Goal: Transaction & Acquisition: Purchase product/service

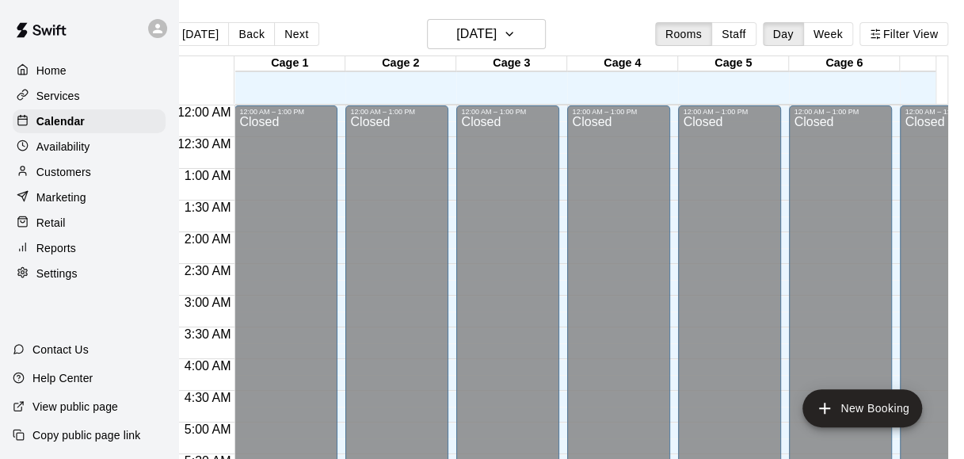
scroll to position [1095, 63]
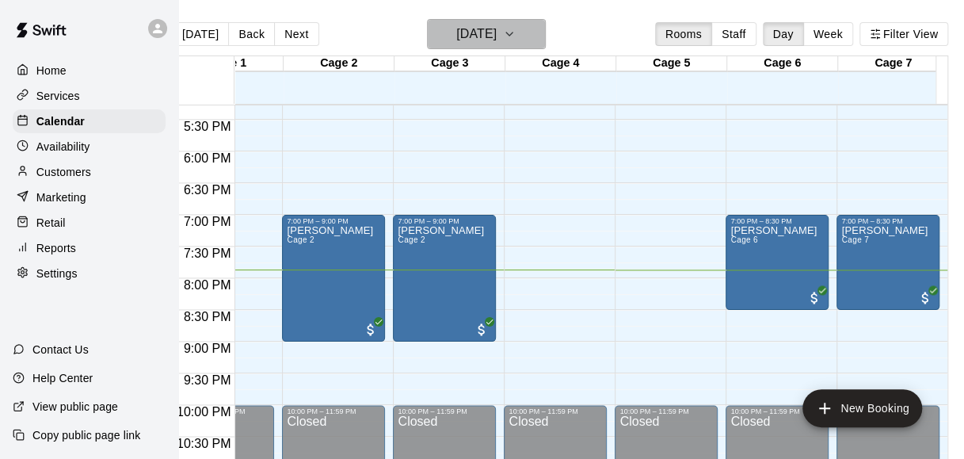
click at [497, 38] on h6 "[DATE]" at bounding box center [476, 34] width 40 height 22
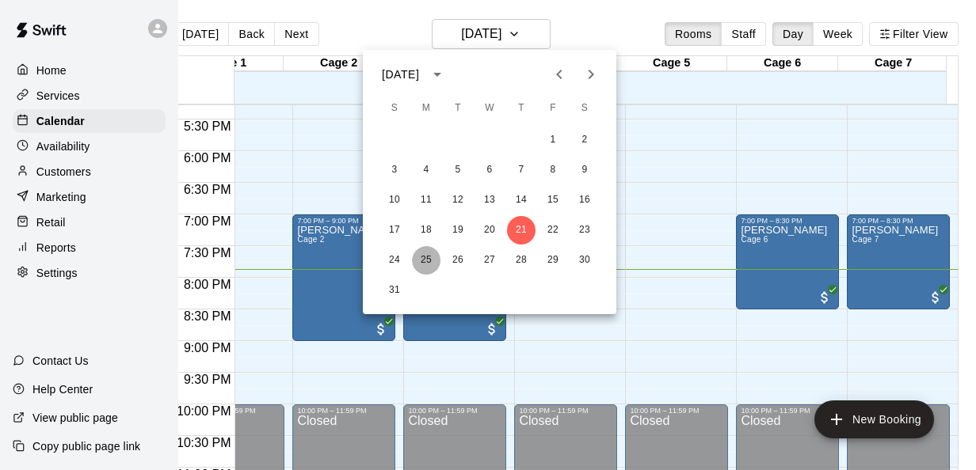
click at [419, 259] on button "25" at bounding box center [426, 260] width 29 height 29
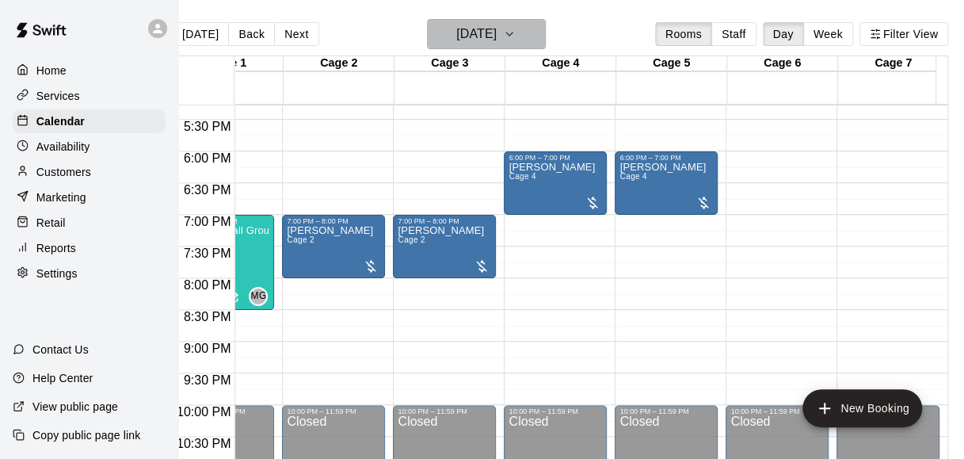
click at [516, 37] on icon "button" at bounding box center [509, 34] width 13 height 19
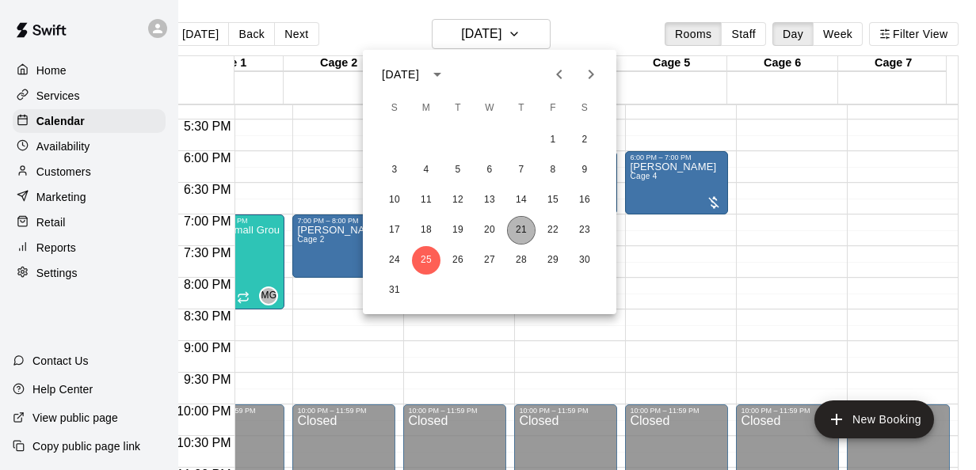
click at [524, 239] on button "21" at bounding box center [521, 230] width 29 height 29
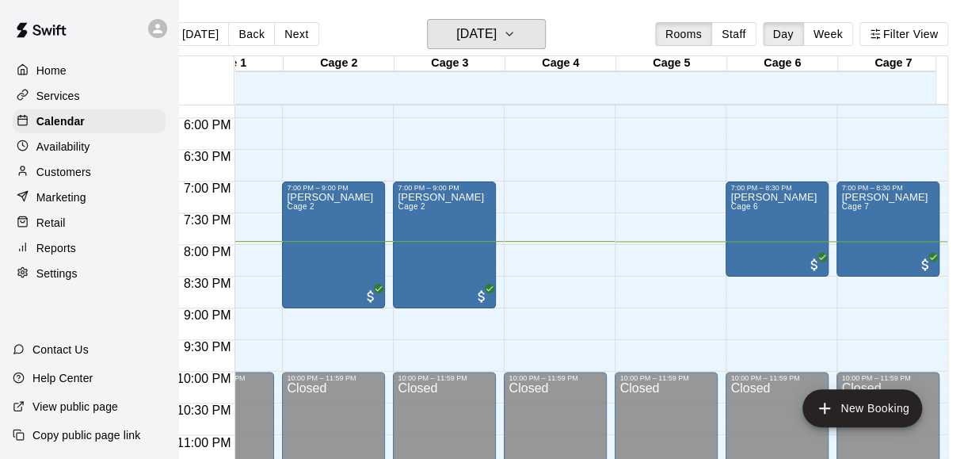
scroll to position [0, 36]
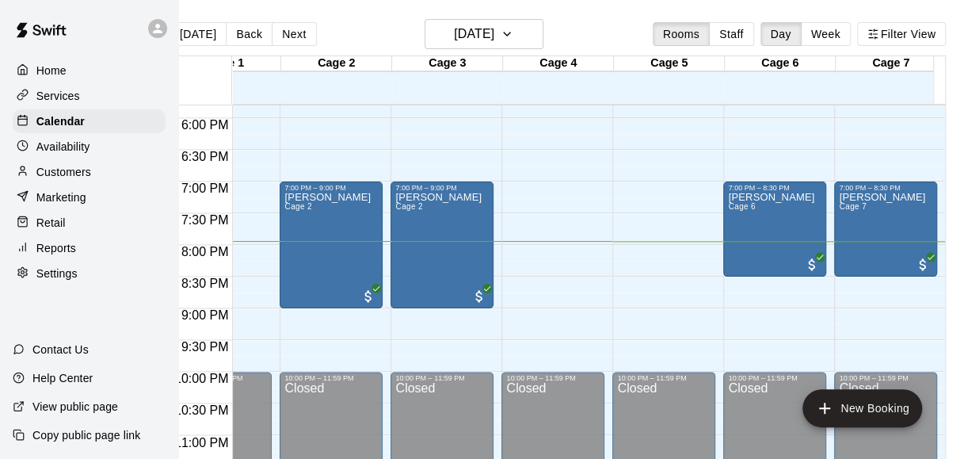
click at [86, 224] on div "Retail" at bounding box center [89, 223] width 153 height 24
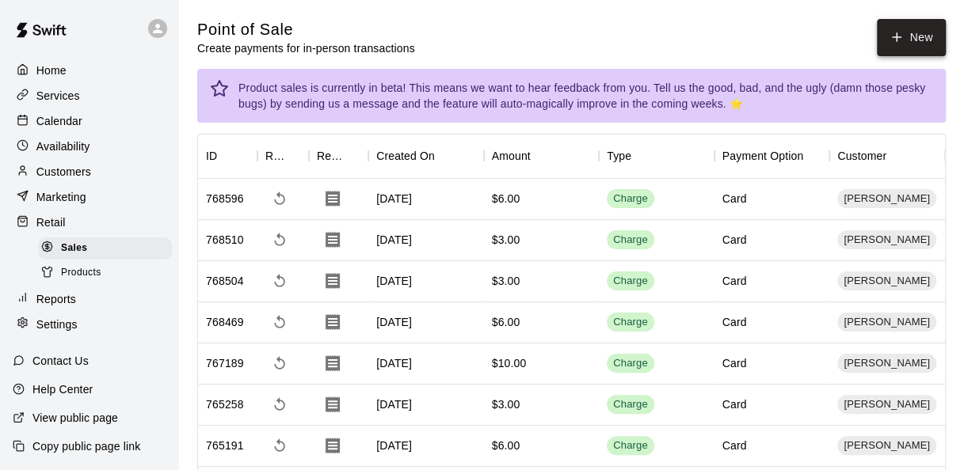
click at [903, 36] on icon "button" at bounding box center [896, 37] width 14 height 14
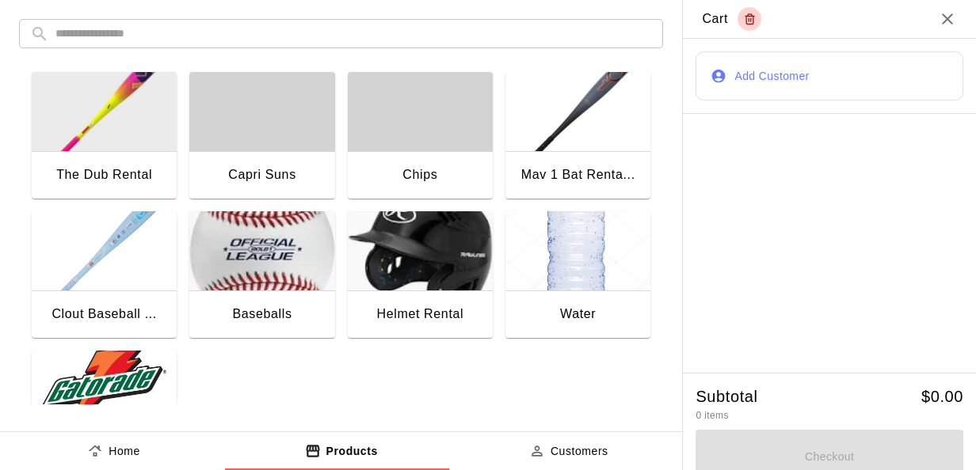
click at [123, 364] on img "button" at bounding box center [104, 390] width 145 height 79
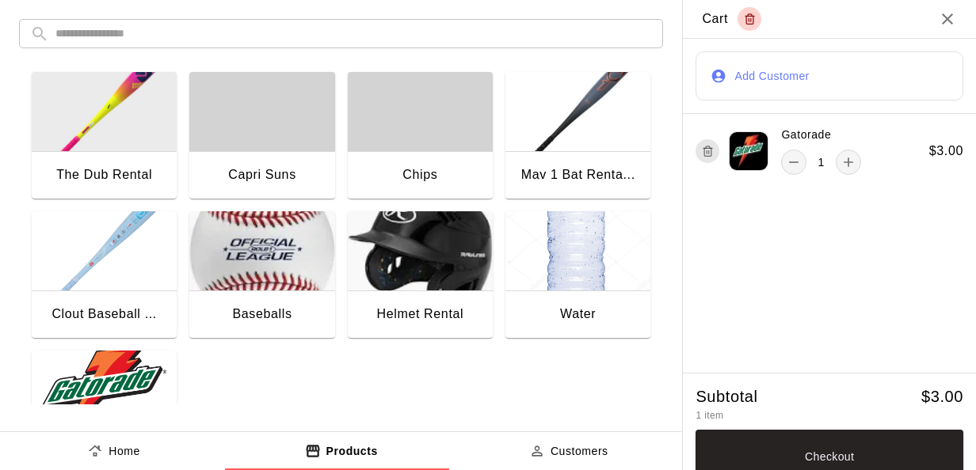
scroll to position [86, 0]
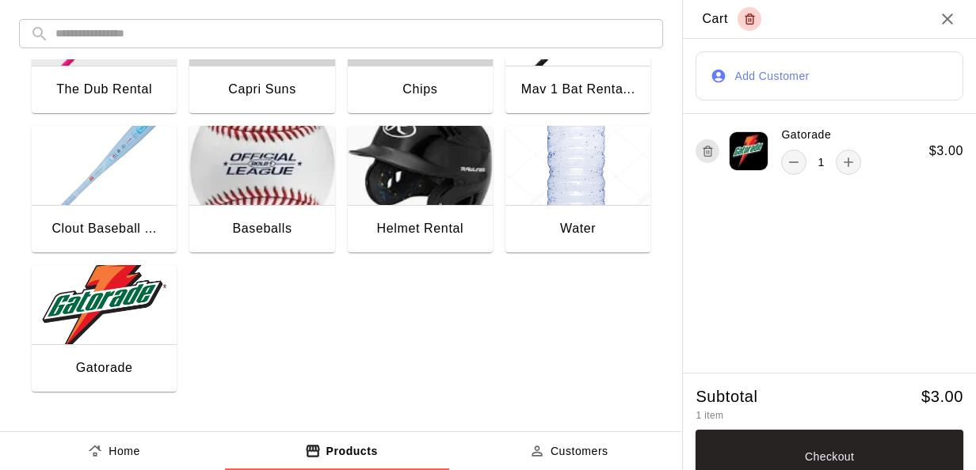
click at [111, 289] on img "button" at bounding box center [104, 304] width 145 height 79
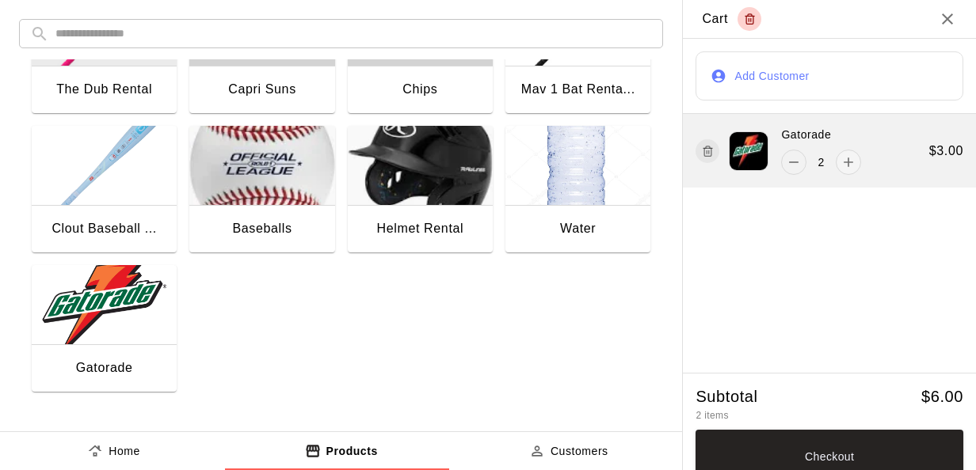
click at [786, 165] on icon "remove" at bounding box center [794, 162] width 16 height 16
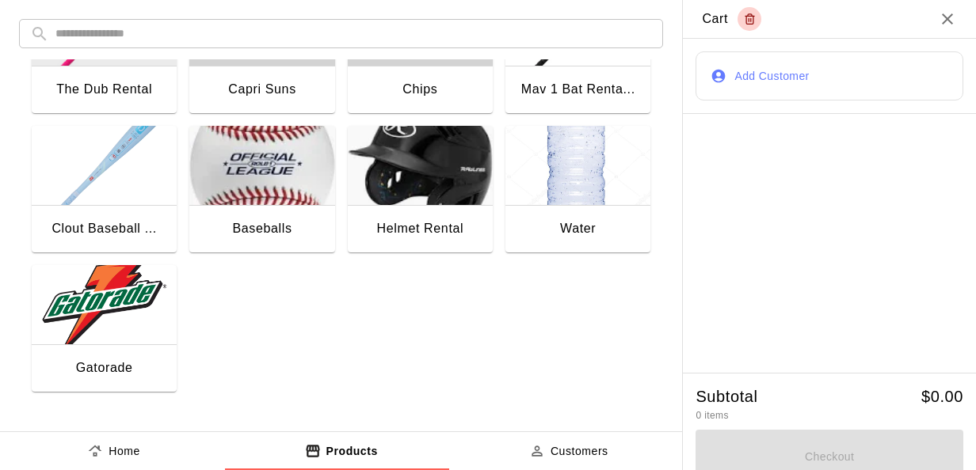
click at [144, 322] on img "button" at bounding box center [104, 304] width 145 height 79
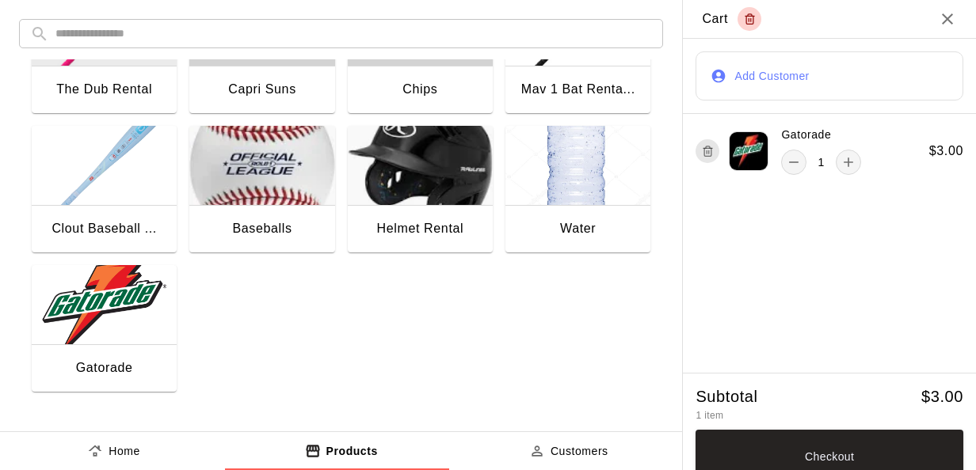
click at [797, 87] on button "Add Customer" at bounding box center [829, 75] width 268 height 49
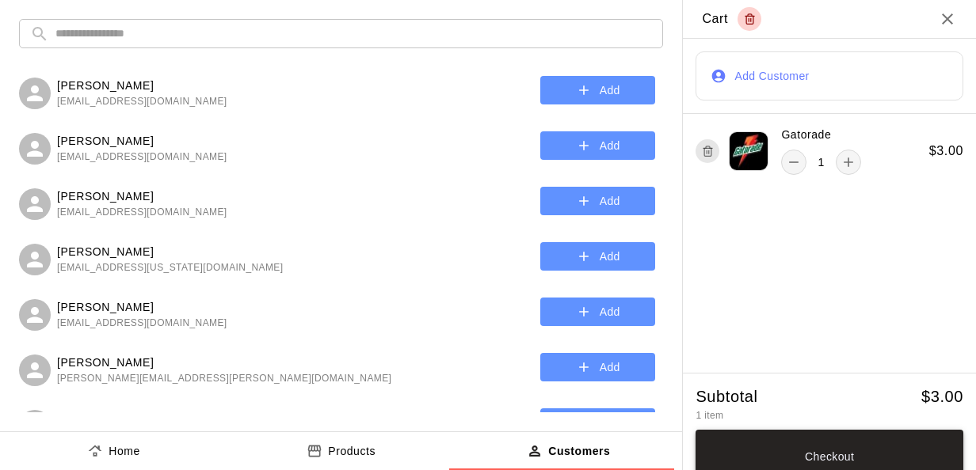
click at [820, 448] on button "Checkout" at bounding box center [829, 457] width 268 height 54
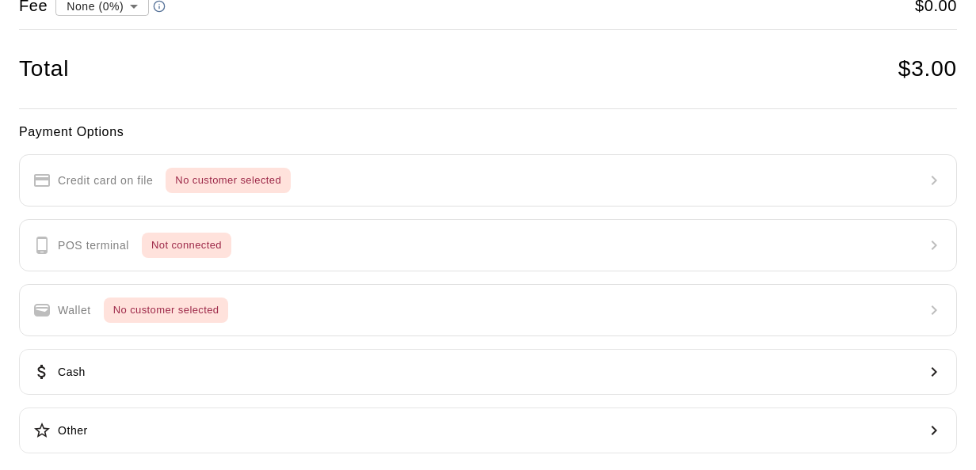
scroll to position [173, 0]
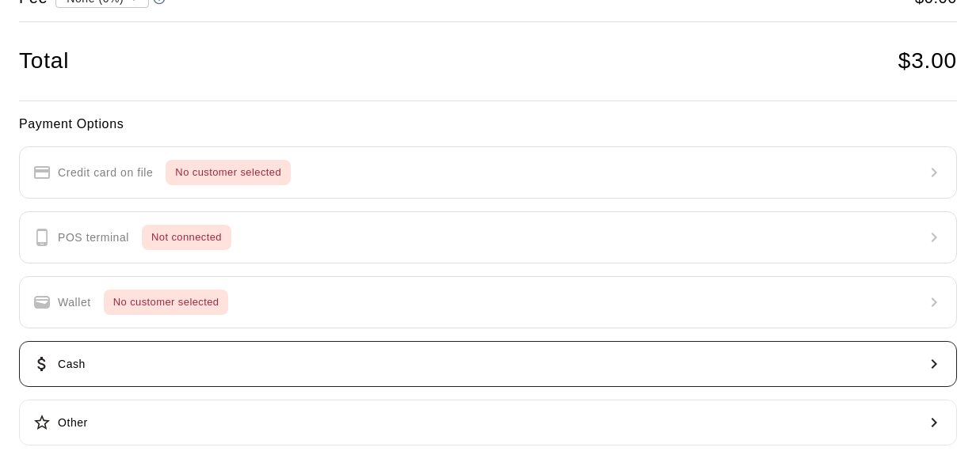
click at [307, 354] on button "Cash" at bounding box center [488, 364] width 938 height 46
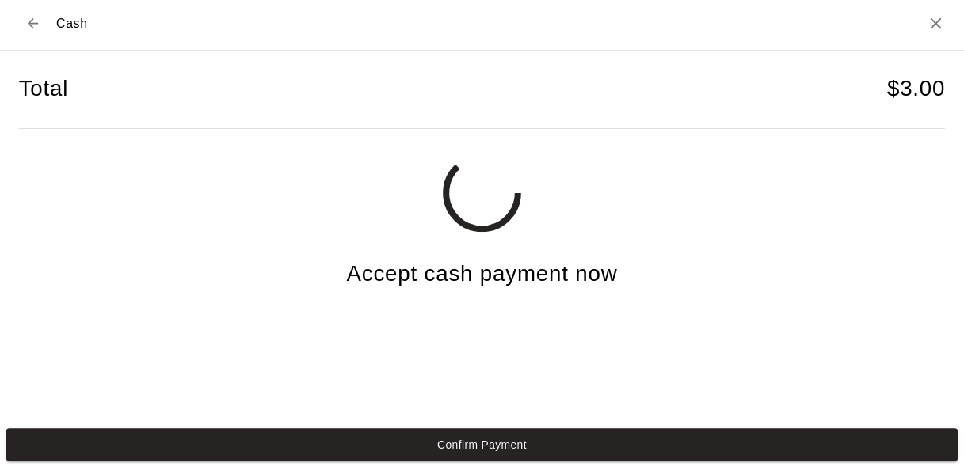
scroll to position [6, 0]
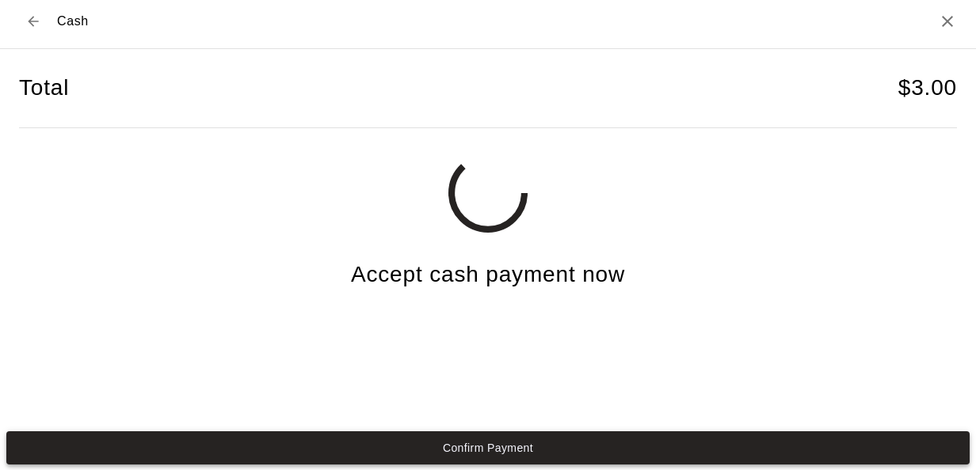
click at [437, 442] on button "Confirm Payment" at bounding box center [487, 448] width 963 height 33
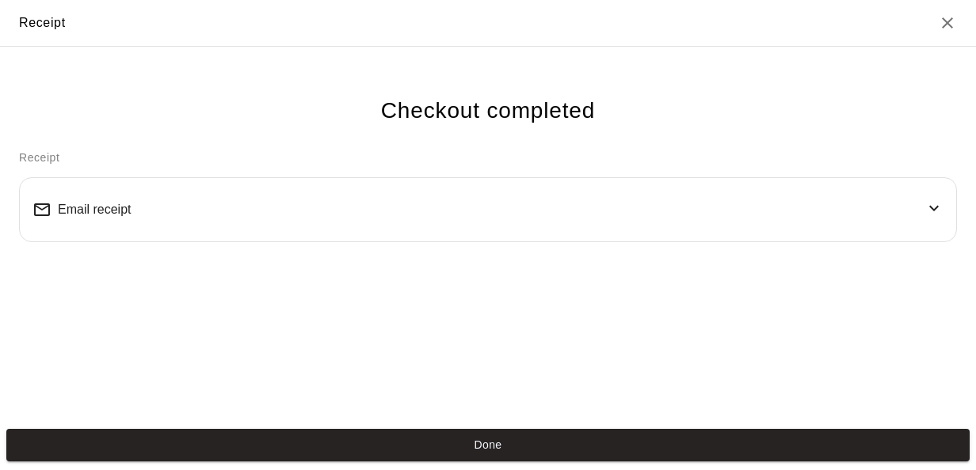
click at [437, 442] on button "Done" at bounding box center [487, 445] width 963 height 33
click at [513, 444] on button "Done" at bounding box center [487, 445] width 963 height 33
click at [505, 441] on button "Done" at bounding box center [487, 445] width 963 height 33
click at [524, 449] on button "Done" at bounding box center [487, 445] width 963 height 33
click at [499, 448] on button "Done" at bounding box center [487, 445] width 963 height 33
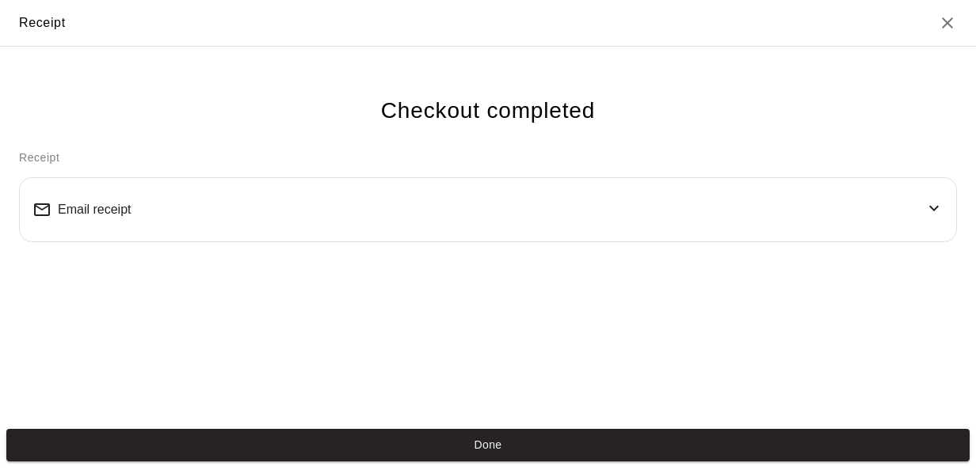
click at [945, 21] on icon "Close" at bounding box center [947, 22] width 11 height 11
click at [90, 124] on div "Checkout completed" at bounding box center [488, 86] width 938 height 78
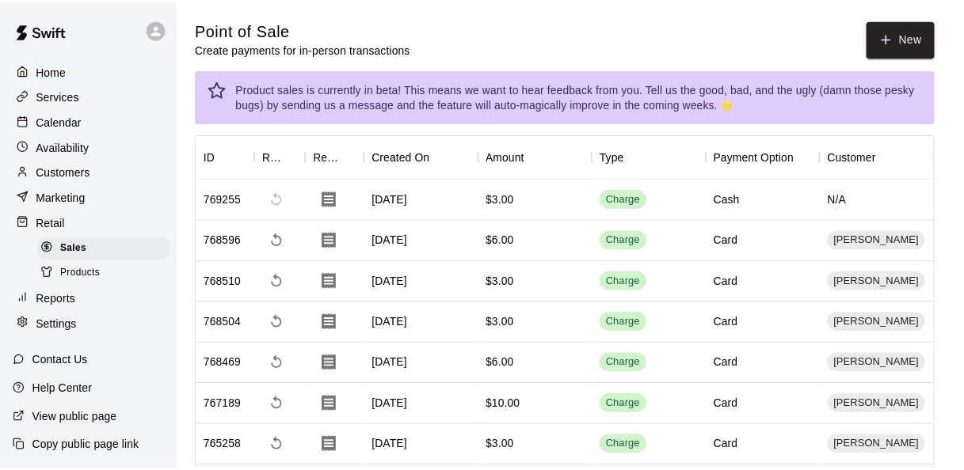
scroll to position [0, 0]
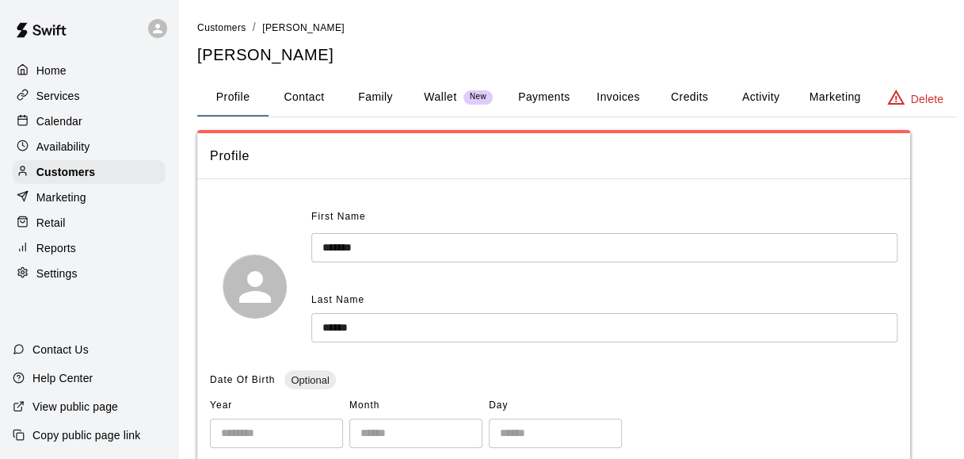
click at [83, 120] on div "Calendar" at bounding box center [89, 121] width 153 height 24
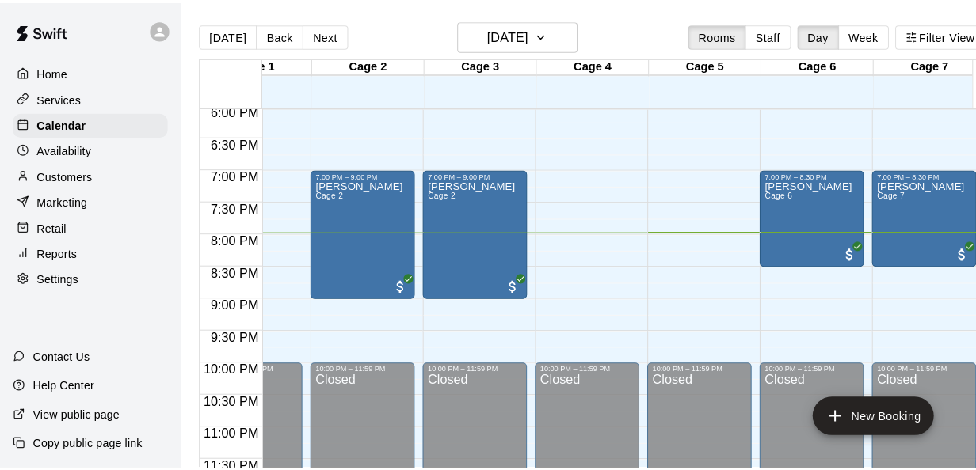
scroll to position [1144, 63]
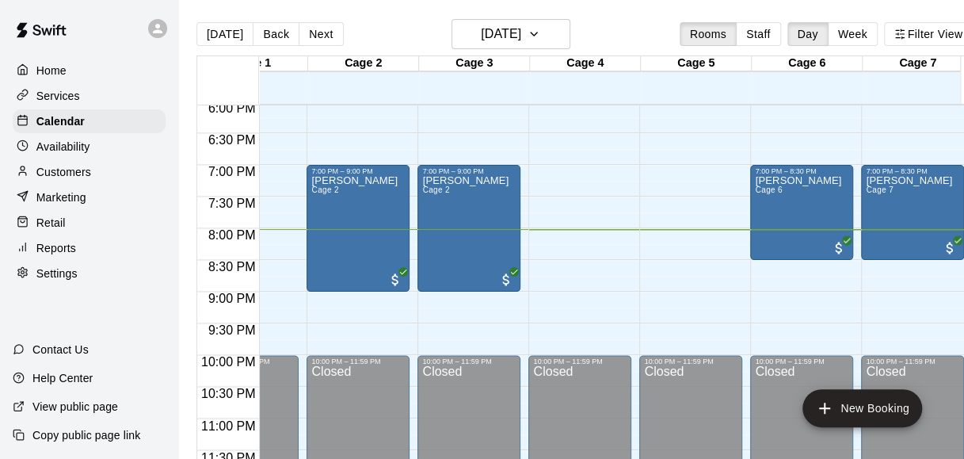
click at [88, 230] on div "Retail" at bounding box center [89, 223] width 153 height 24
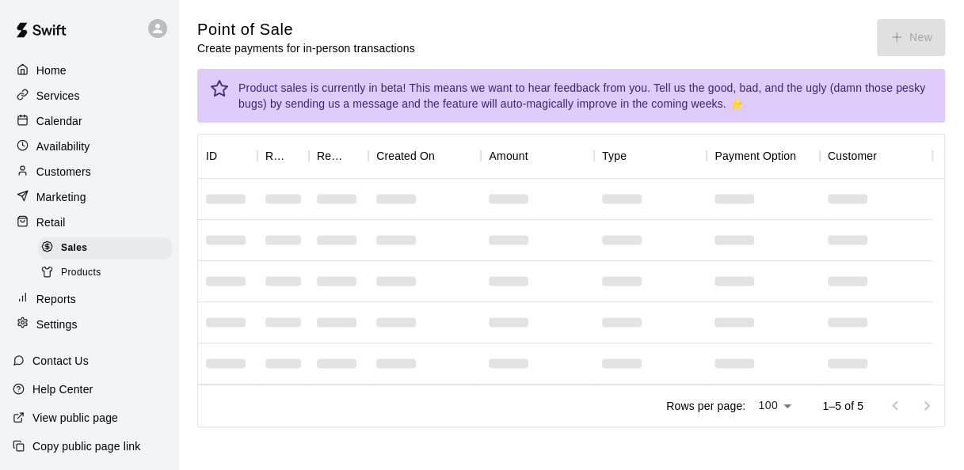
click at [901, 31] on icon "button" at bounding box center [896, 37] width 14 height 14
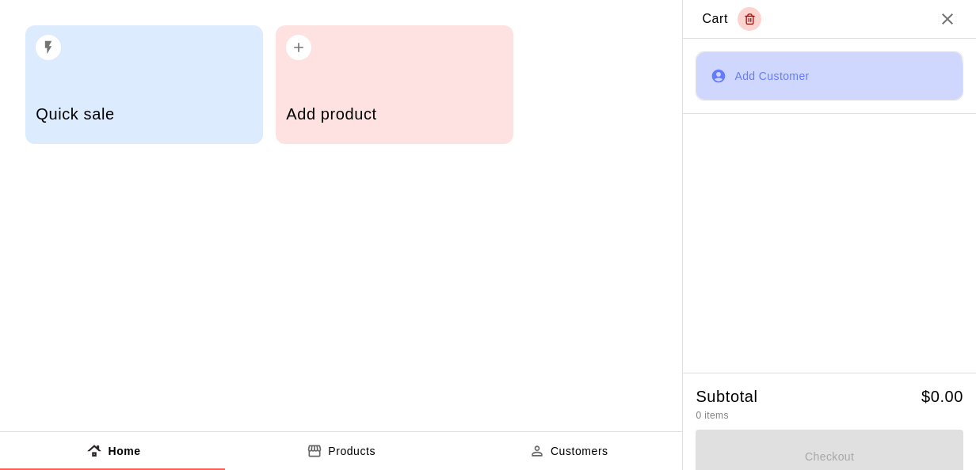
click at [763, 82] on button "Add Customer" at bounding box center [829, 75] width 268 height 49
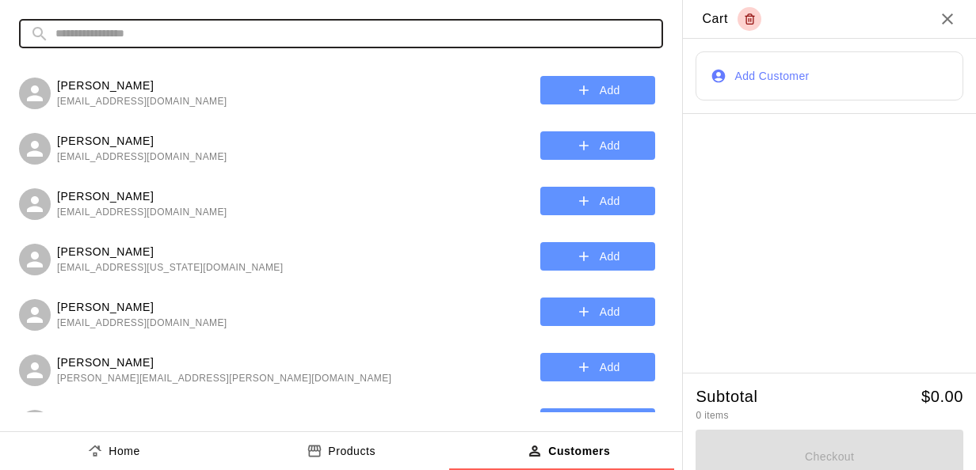
click at [416, 35] on input "text" at bounding box center [353, 33] width 596 height 29
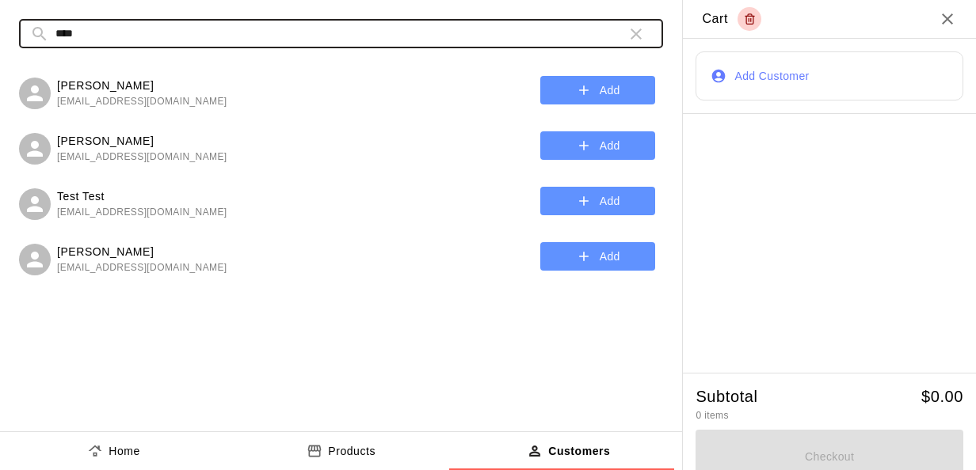
type input "****"
click at [588, 96] on icon "button" at bounding box center [584, 90] width 16 height 16
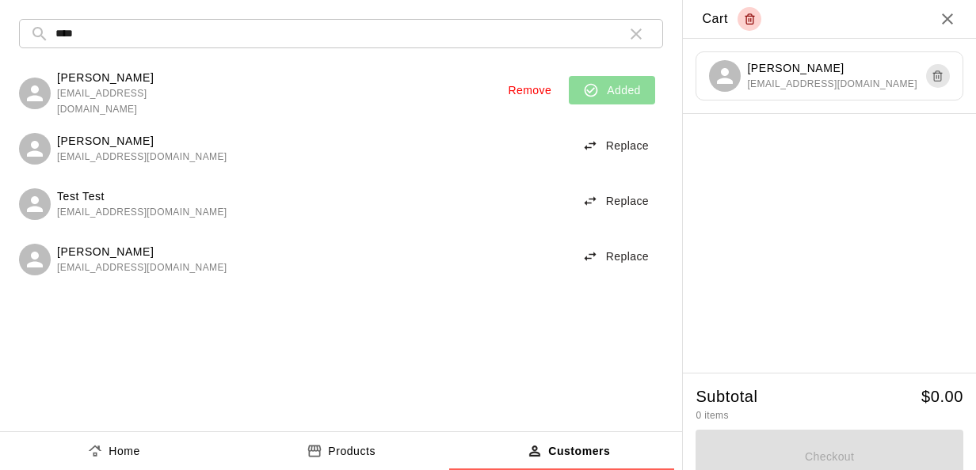
click at [612, 87] on button "Added" at bounding box center [612, 90] width 86 height 29
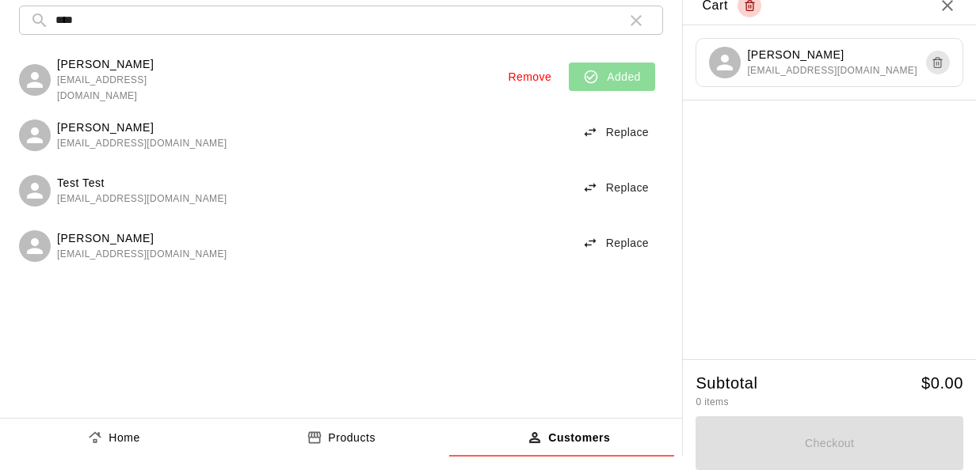
click at [340, 436] on p "Products" at bounding box center [352, 438] width 48 height 17
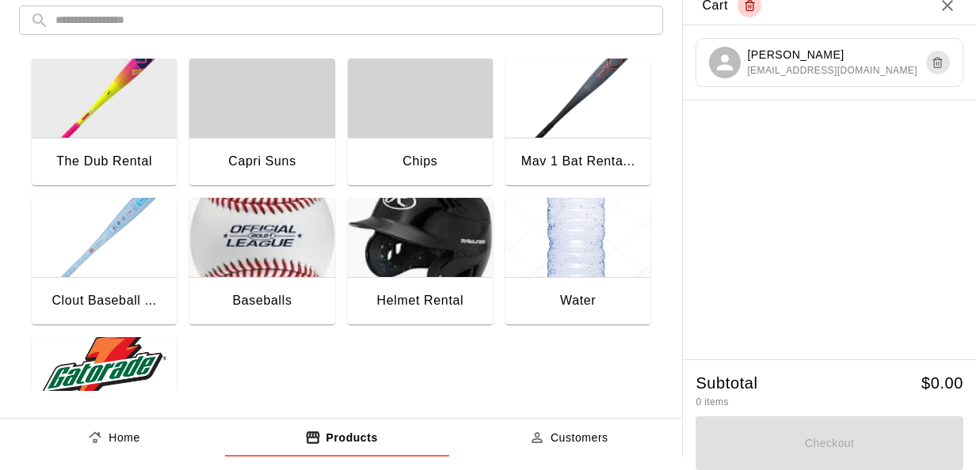
scroll to position [86, 0]
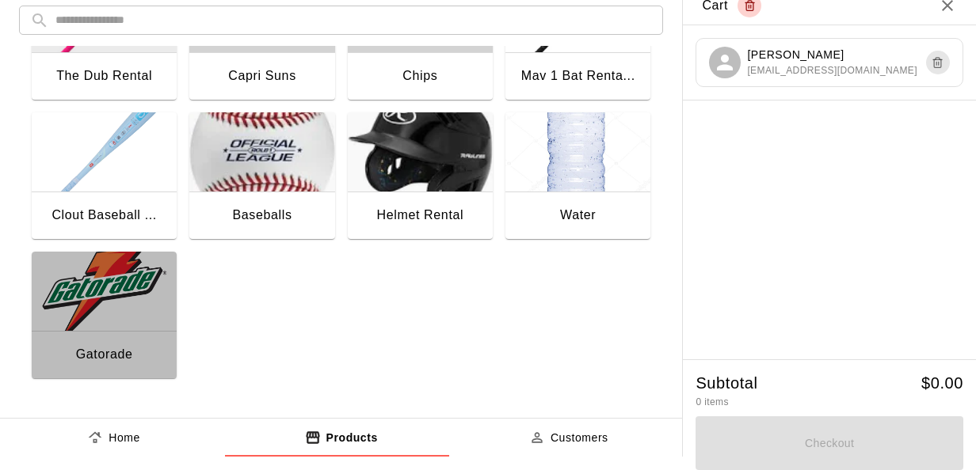
click at [95, 311] on img "button" at bounding box center [104, 291] width 145 height 79
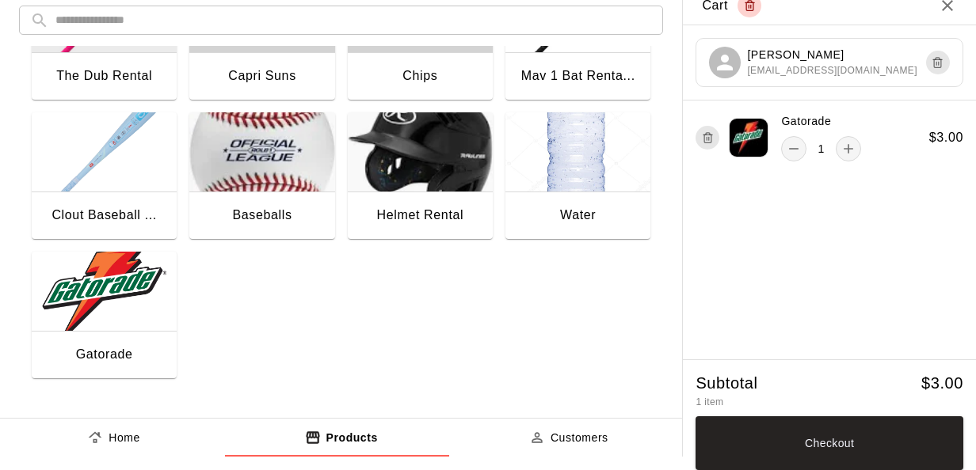
scroll to position [0, 0]
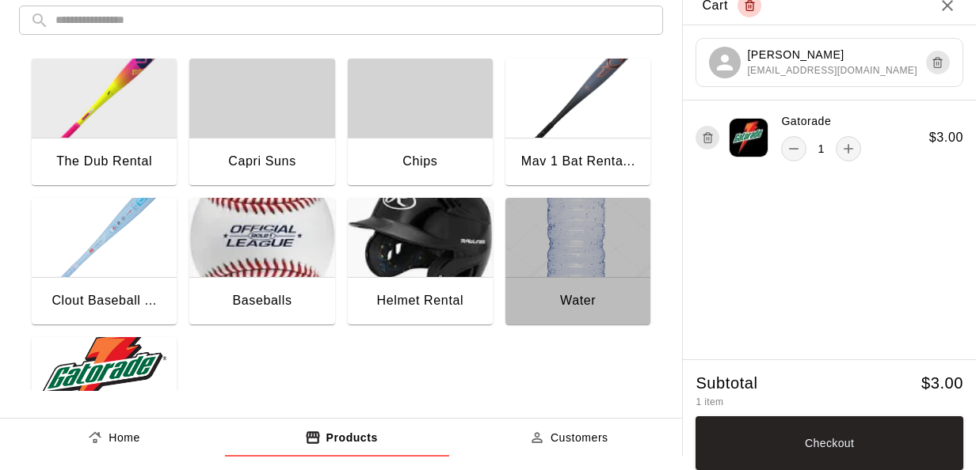
click at [572, 231] on img "button" at bounding box center [577, 237] width 145 height 79
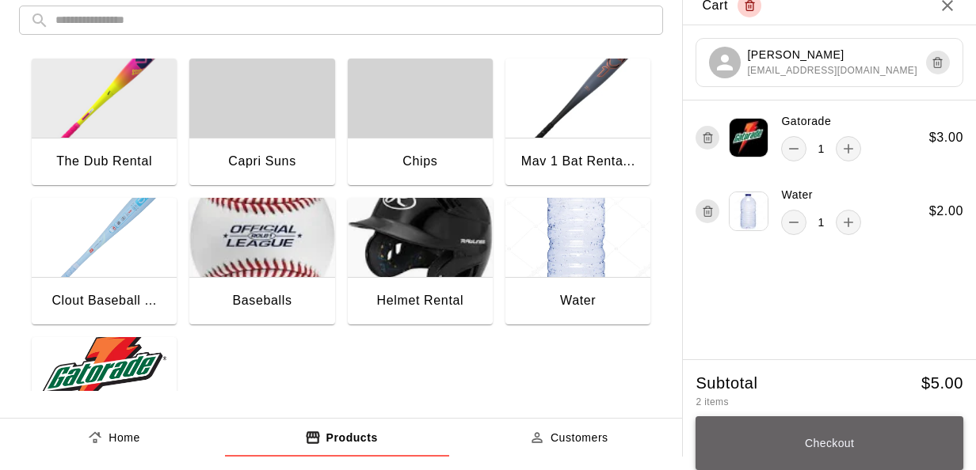
click at [870, 434] on button "Checkout" at bounding box center [829, 444] width 268 height 54
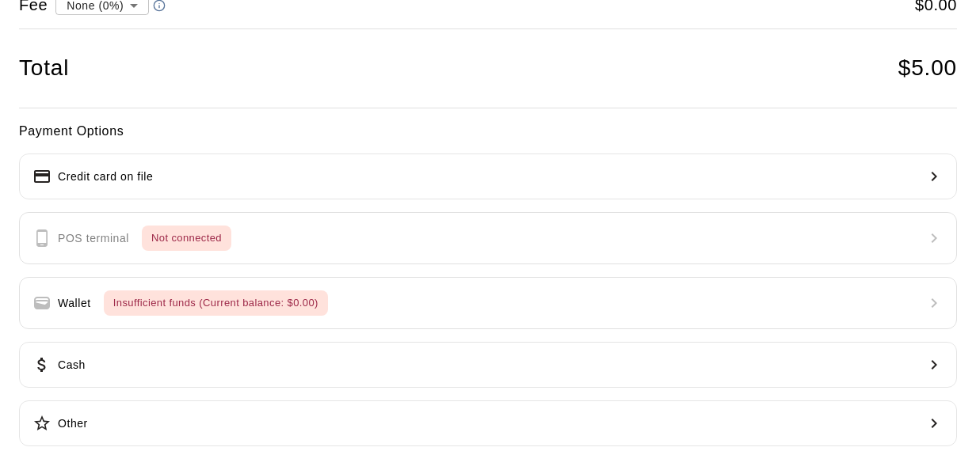
scroll to position [166, 0]
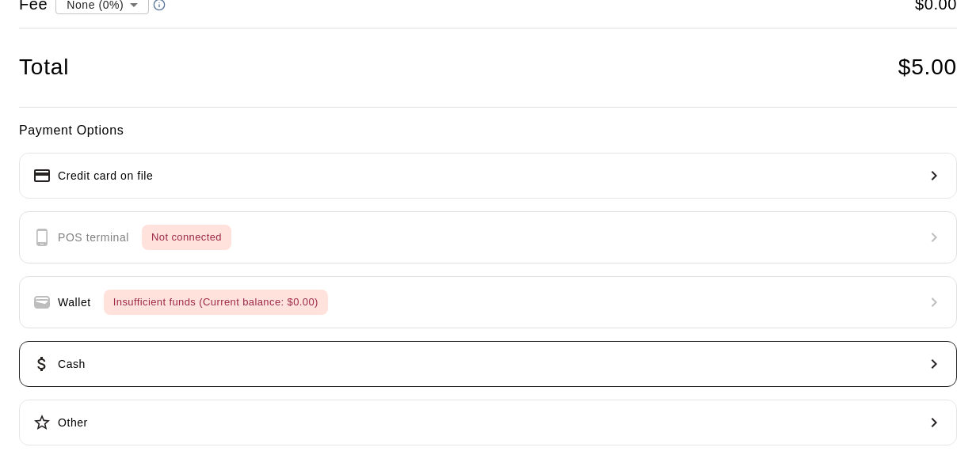
click at [209, 355] on button "Cash" at bounding box center [488, 364] width 938 height 46
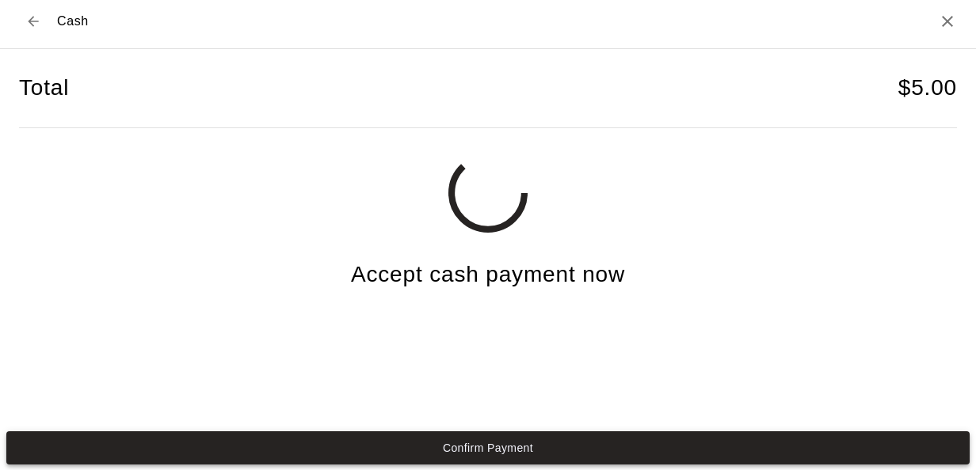
click at [361, 447] on button "Confirm Payment" at bounding box center [487, 448] width 963 height 33
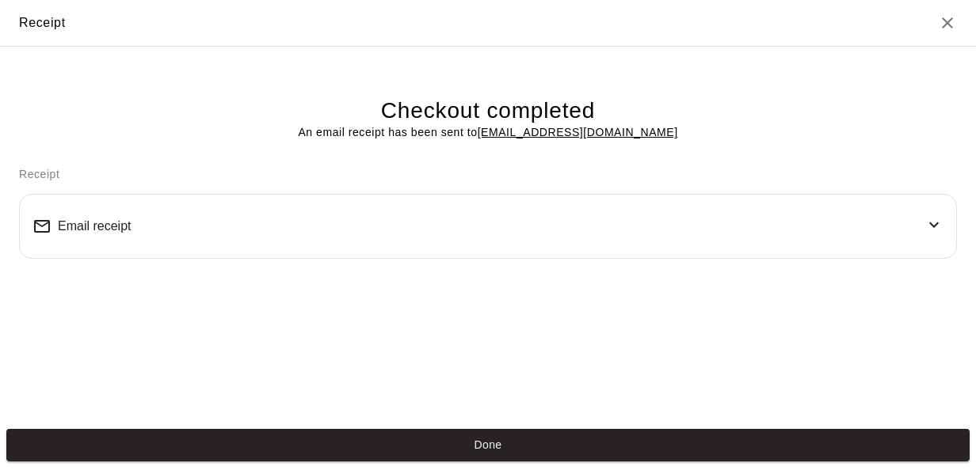
click at [361, 447] on button "Done" at bounding box center [487, 445] width 963 height 33
click at [500, 444] on button "Done" at bounding box center [487, 445] width 963 height 33
click at [472, 438] on button "Done" at bounding box center [487, 445] width 963 height 33
click at [79, 119] on div "Checkout completed An email receipt has been sent to jorybrg5@gmail.com" at bounding box center [488, 94] width 938 height 95
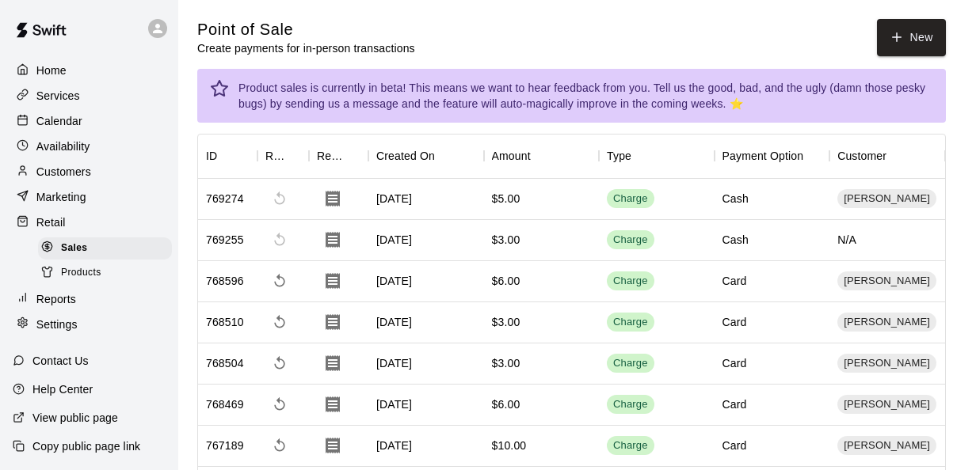
scroll to position [0, 0]
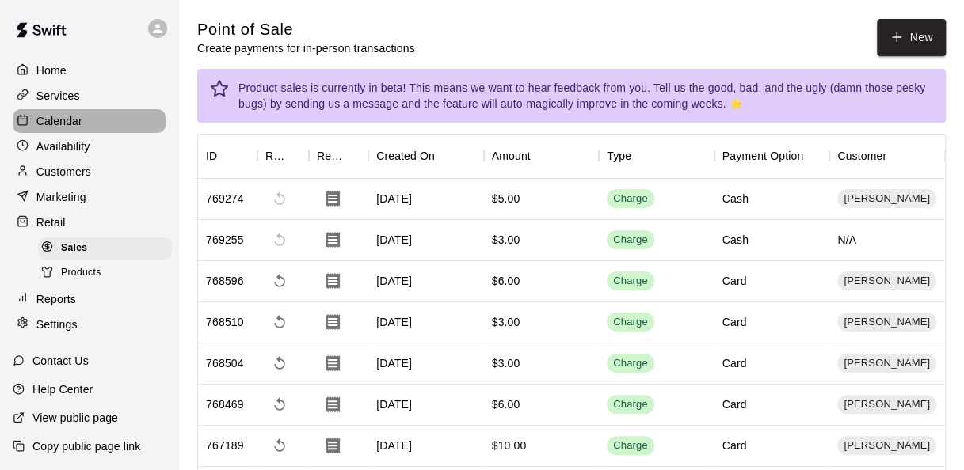
click at [105, 120] on div "Calendar" at bounding box center [89, 121] width 153 height 24
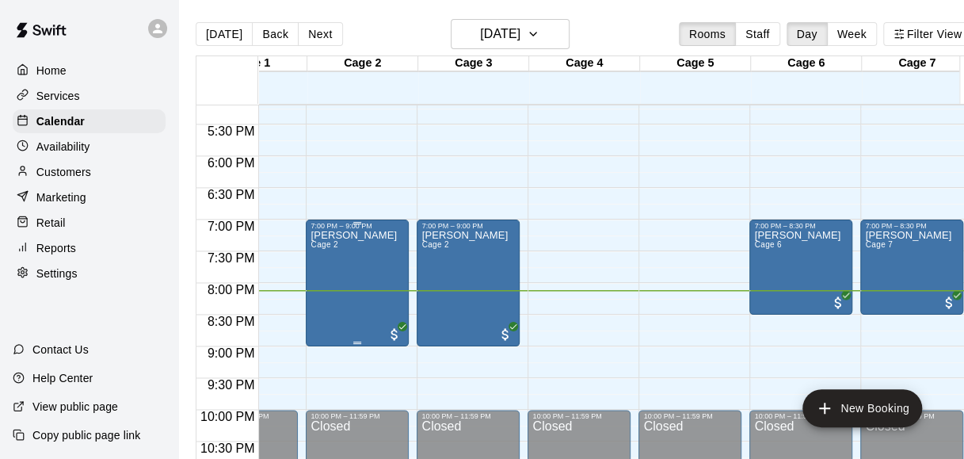
scroll to position [1149, 63]
